Goal: Task Accomplishment & Management: Manage account settings

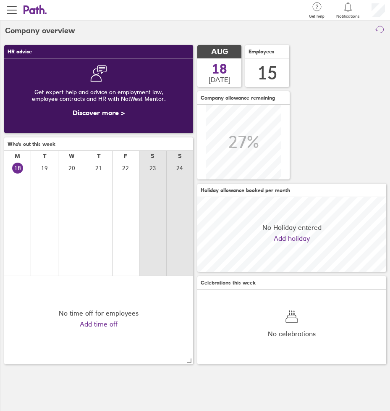
scroll to position [75, 189]
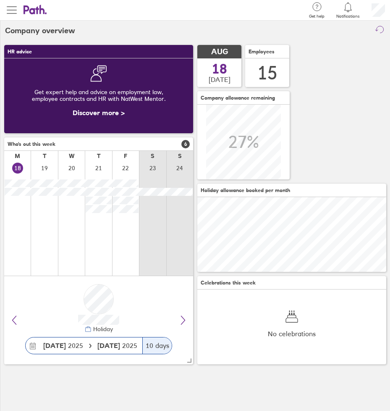
click at [9, 10] on span "button" at bounding box center [12, 10] width 10 height 10
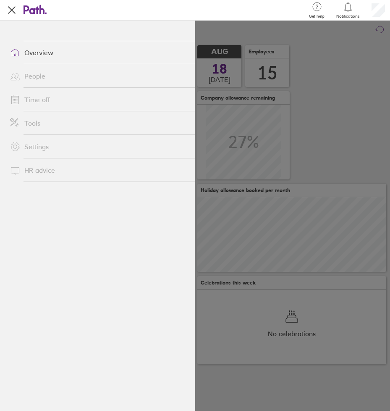
click at [55, 100] on link "Time off" at bounding box center [98, 99] width 191 height 17
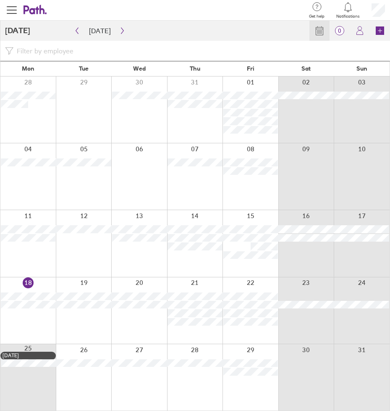
click at [37, 324] on div at bounding box center [27, 310] width 55 height 66
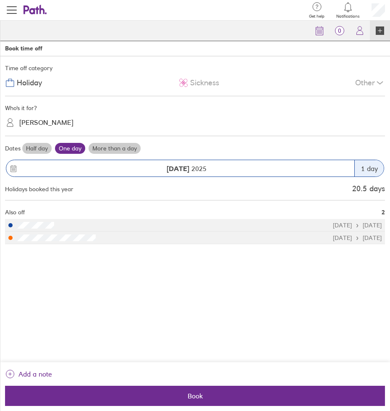
click at [45, 149] on label "Half day" at bounding box center [36, 148] width 29 height 11
click at [0, 0] on input "Half day" at bounding box center [0, 0] width 0 height 0
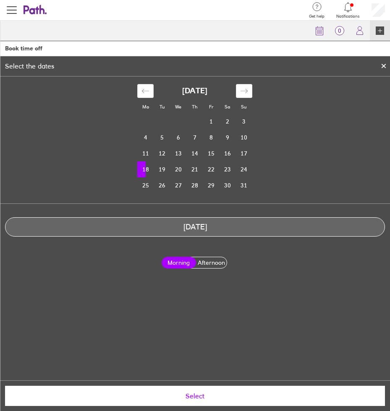
click at [381, 66] on icon at bounding box center [384, 65] width 6 height 5
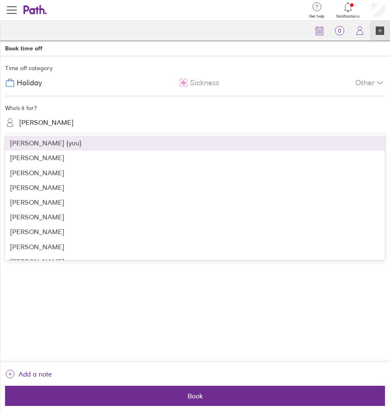
click at [161, 117] on div "[PERSON_NAME]" at bounding box center [200, 122] width 370 height 13
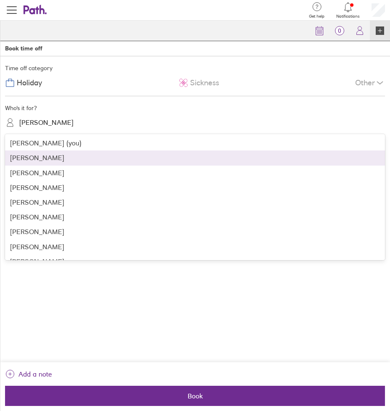
click at [166, 160] on div "[PERSON_NAME]" at bounding box center [195, 157] width 380 height 15
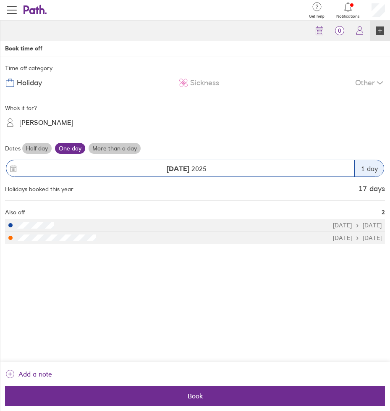
click at [34, 147] on label "Half day" at bounding box center [36, 148] width 29 height 11
click at [0, 0] on input "Half day" at bounding box center [0, 0] width 0 height 0
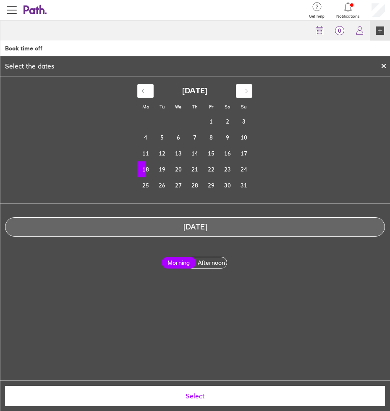
click at [208, 264] on label "Afternoon" at bounding box center [211, 262] width 34 height 11
click at [0, 0] on input "Afternoon" at bounding box center [0, 0] width 0 height 0
click at [198, 399] on span "Select" at bounding box center [195, 396] width 368 height 8
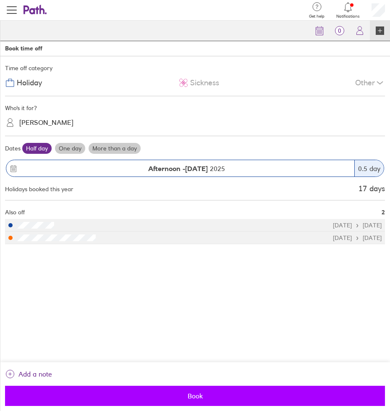
click at [194, 396] on span "Book" at bounding box center [195, 396] width 368 height 8
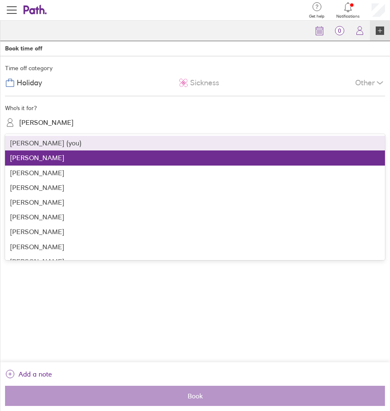
click at [50, 120] on div "[PERSON_NAME]" at bounding box center [46, 123] width 54 height 8
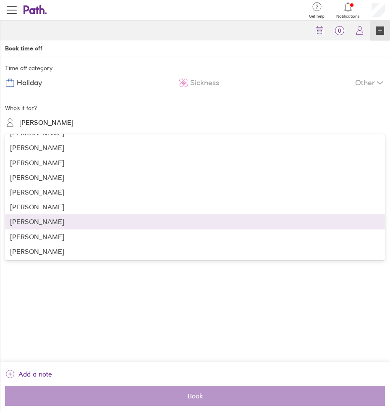
scroll to position [99, 0]
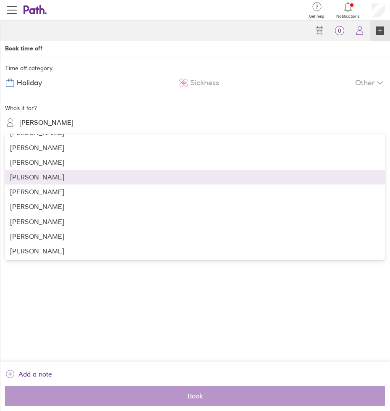
click at [103, 176] on div "[PERSON_NAME]" at bounding box center [195, 177] width 380 height 15
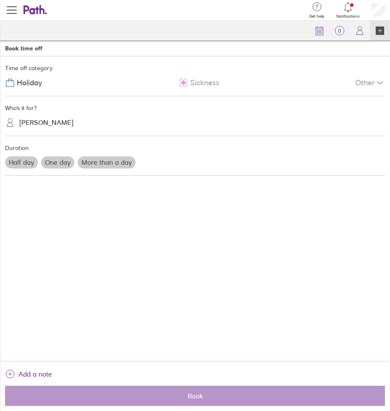
click at [29, 159] on label "Half day" at bounding box center [21, 162] width 33 height 12
click at [0, 0] on input "Half day" at bounding box center [0, 0] width 0 height 0
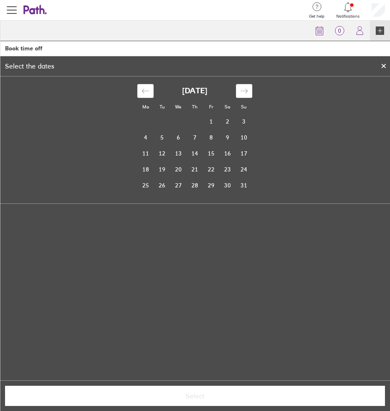
click at [383, 61] on div at bounding box center [383, 66] width 13 height 14
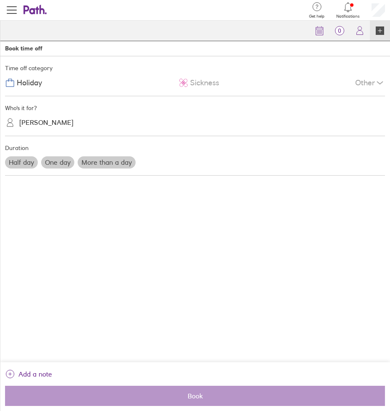
click at [23, 164] on label "Half day" at bounding box center [21, 162] width 33 height 12
click at [0, 0] on input "Half day" at bounding box center [0, 0] width 0 height 0
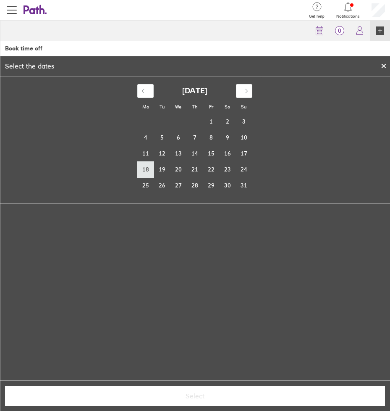
click at [152, 171] on td "18" at bounding box center [146, 169] width 16 height 16
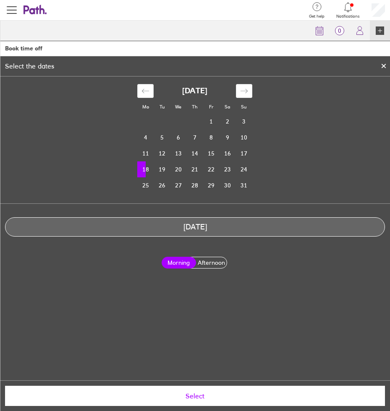
click at [205, 260] on label "Afternoon" at bounding box center [211, 262] width 34 height 11
click at [0, 0] on input "Afternoon" at bounding box center [0, 0] width 0 height 0
click at [216, 395] on span "Select" at bounding box center [195, 396] width 368 height 8
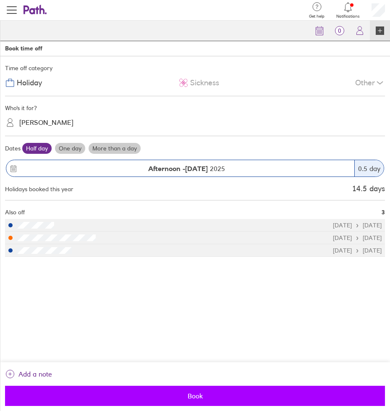
click at [201, 396] on span "Book" at bounding box center [195, 396] width 368 height 8
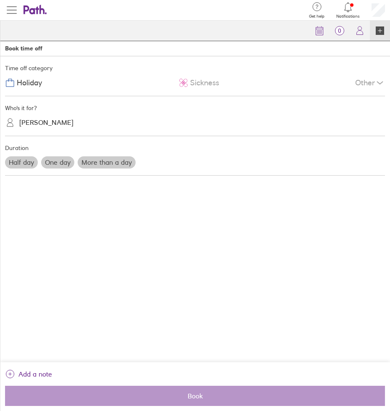
click at [18, 11] on button "button" at bounding box center [12, 10] width 24 height 20
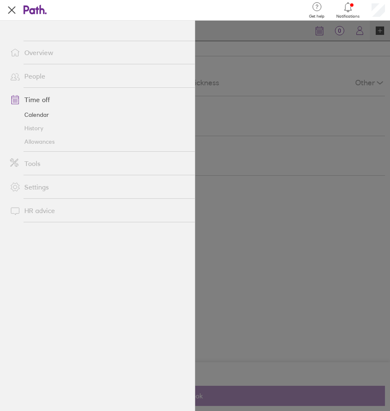
click at [30, 126] on link "History" at bounding box center [98, 127] width 191 height 13
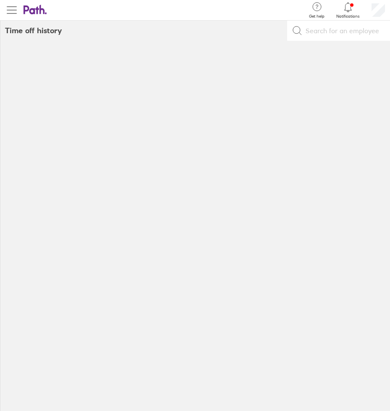
click at [13, 10] on span "button" at bounding box center [12, 10] width 10 height 1
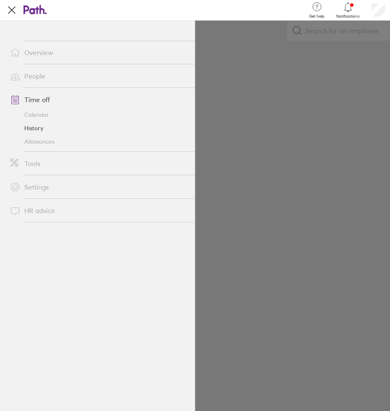
click at [45, 113] on link "Calendar" at bounding box center [98, 114] width 191 height 13
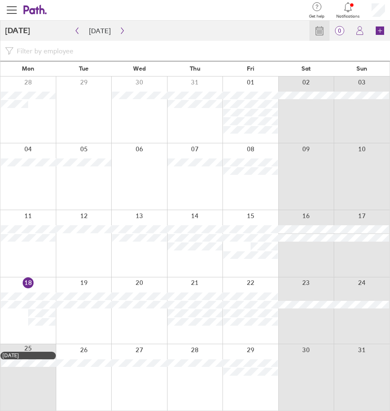
click at [249, 32] on div "Calendar 0 Requests My holidays Book" at bounding box center [197, 31] width 385 height 20
